Goal: Obtain resource: Download file/media

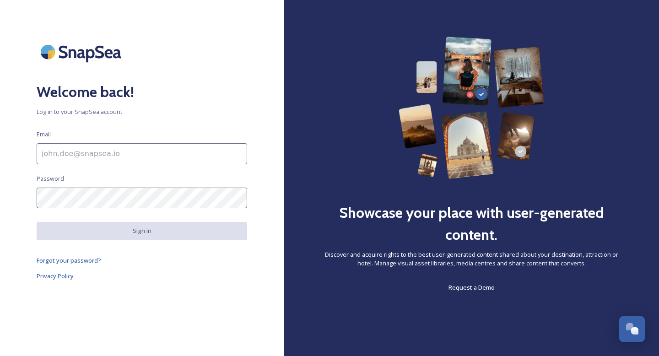
click at [175, 152] on input at bounding box center [142, 153] width 210 height 21
type input "[PERSON_NAME][EMAIL_ADDRESS][DOMAIN_NAME]"
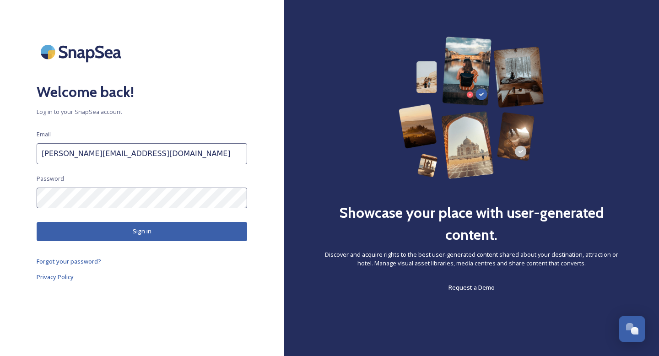
click at [124, 234] on button "Sign in" at bounding box center [142, 231] width 210 height 19
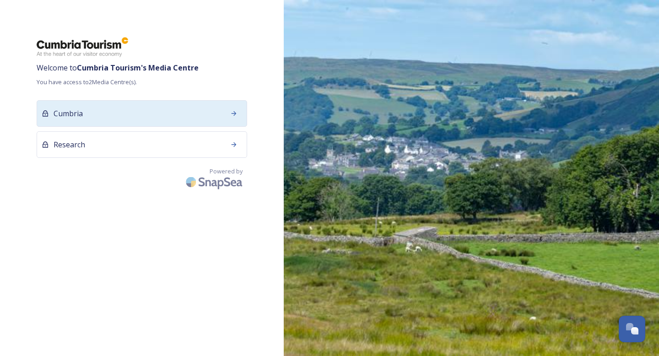
click at [180, 107] on div "Cumbria" at bounding box center [142, 113] width 210 height 27
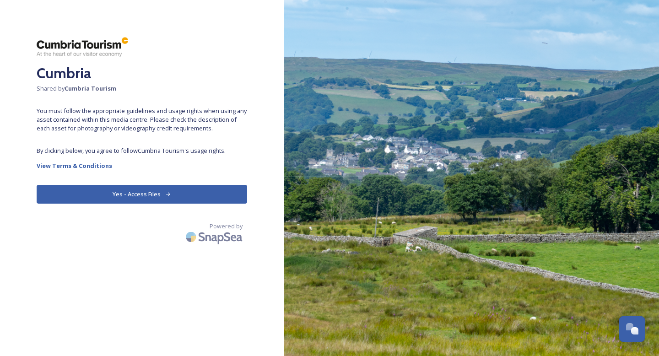
click at [132, 198] on button "Yes - Access Files" at bounding box center [142, 194] width 210 height 19
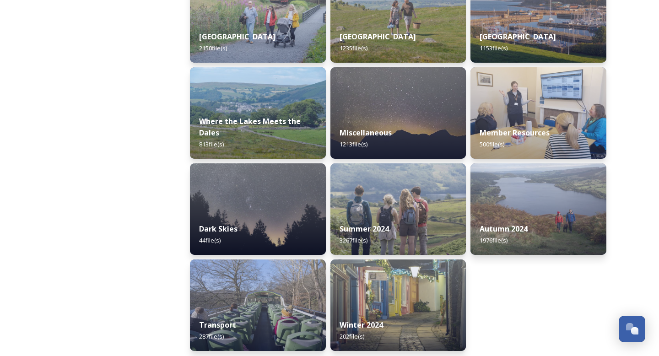
scroll to position [275, 0]
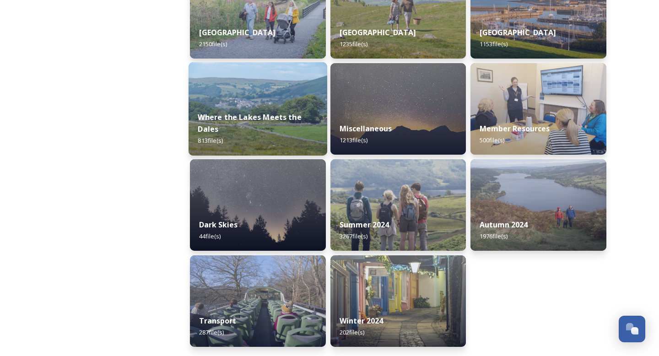
click at [260, 109] on div "Where the Lakes Meets the Dales 813 file(s)" at bounding box center [257, 128] width 139 height 53
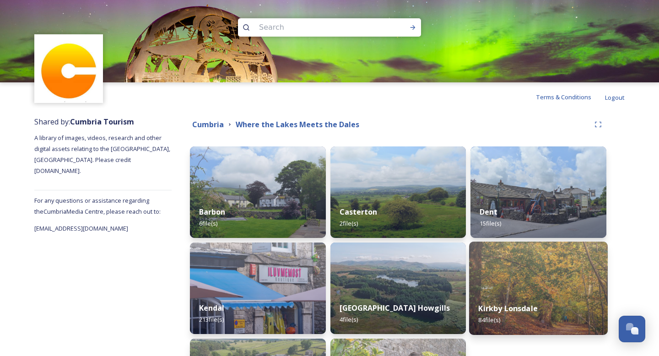
click at [522, 287] on img at bounding box center [538, 288] width 139 height 93
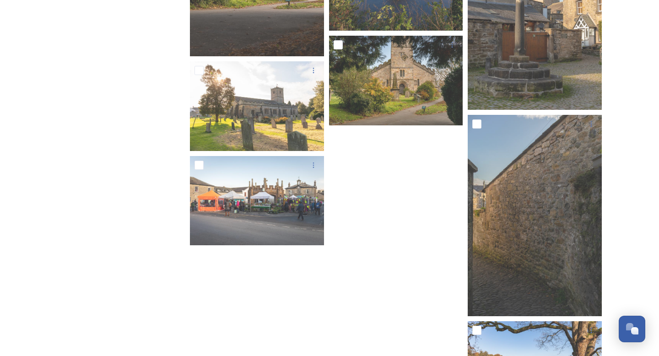
scroll to position [3197, 0]
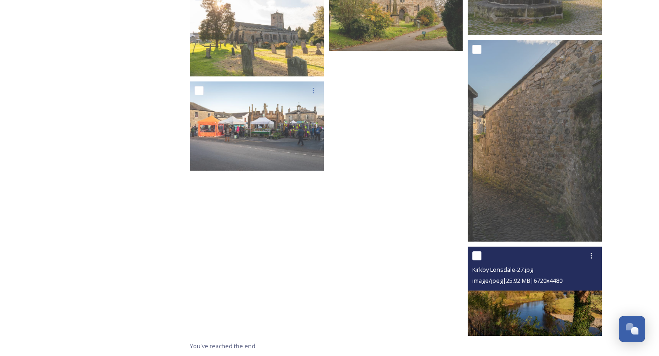
click at [549, 313] on img at bounding box center [535, 291] width 134 height 89
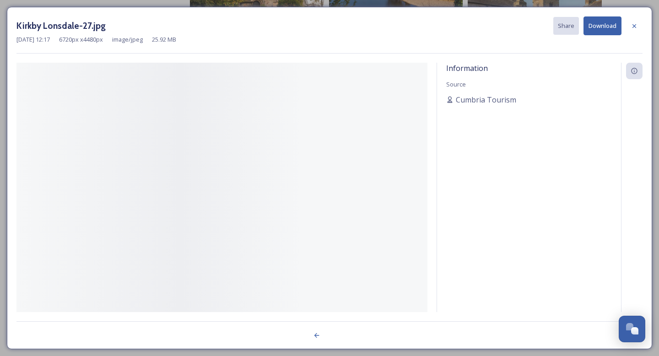
scroll to position [3103, 0]
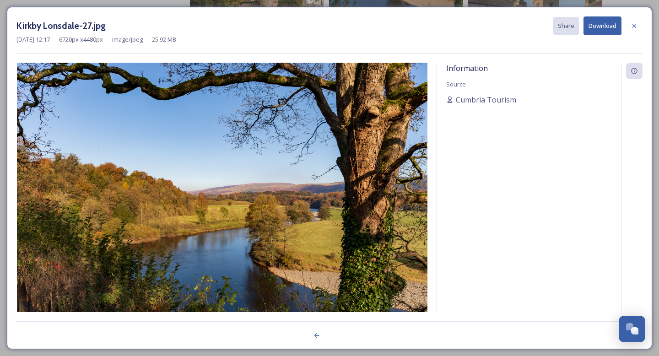
click at [600, 31] on button "Download" at bounding box center [602, 25] width 38 height 19
